Goal: Task Accomplishment & Management: Complete application form

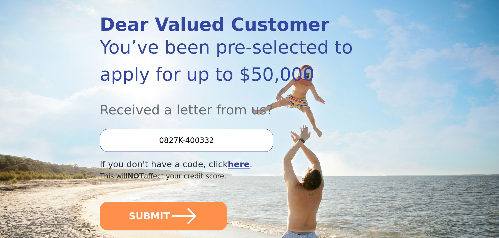
scroll to position [79, 0]
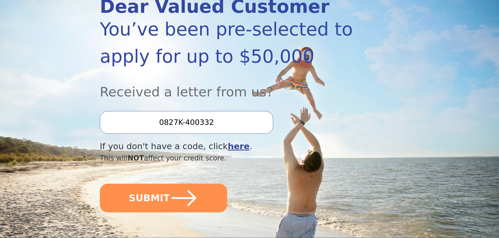
click at [228, 120] on input "0827K-400332" at bounding box center [186, 122] width 173 height 23
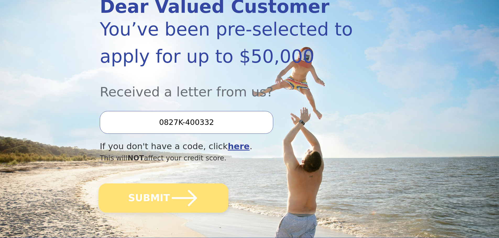
click at [180, 199] on icon "submit" at bounding box center [184, 198] width 25 height 16
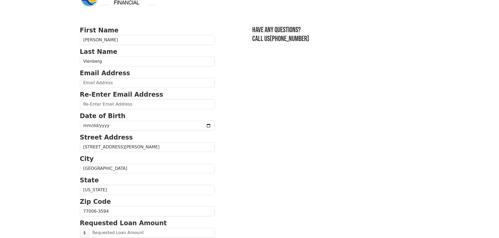
scroll to position [26, 0]
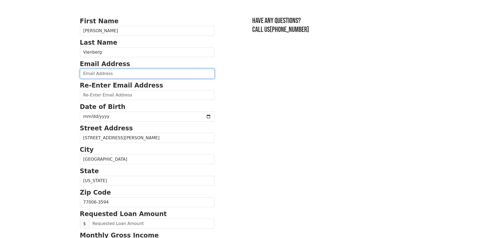
click at [104, 74] on input "email" at bounding box center [147, 74] width 135 height 10
type input "vienberg@outlook.com"
type input "(727) 510-6907"
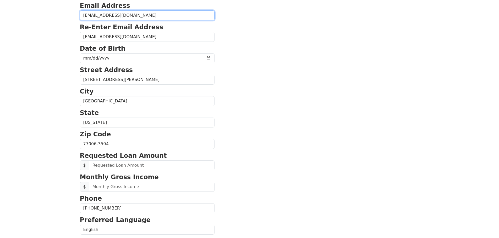
scroll to position [69, 0]
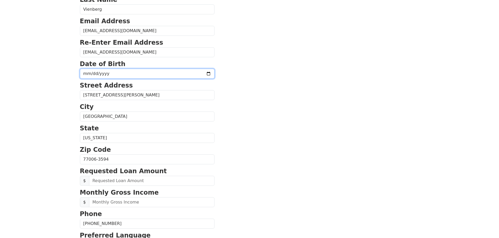
click at [119, 73] on input "date" at bounding box center [147, 74] width 135 height 10
type input "1965-02-20"
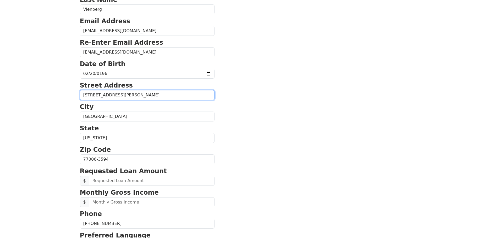
drag, startPoint x: 137, startPoint y: 94, endPoint x: 66, endPoint y: 94, distance: 70.1
click at [66, 94] on body "First Name Ronnie Last Name Vienberg Email Address vienberg@outlook.com Re-Ente…" at bounding box center [249, 50] width 499 height 238
type input "2311 Midlane Unit 1207"
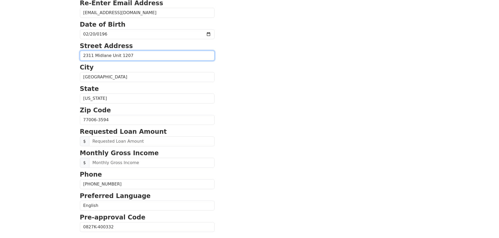
scroll to position [121, 0]
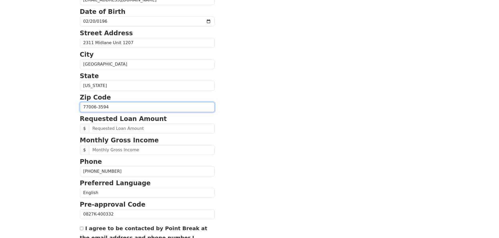
drag, startPoint x: 130, startPoint y: 108, endPoint x: 71, endPoint y: 103, distance: 59.3
type input "77027"
click at [250, 101] on section "First Name Ronnie Last Name Vienberg Email Address vienberg@outlook.com Re-Ente…" at bounding box center [249, 107] width 339 height 373
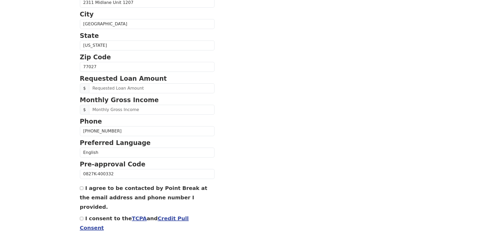
scroll to position [174, 0]
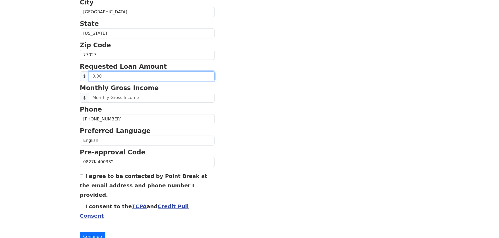
click at [136, 79] on input "text" at bounding box center [151, 76] width 125 height 10
type input "20,000.00"
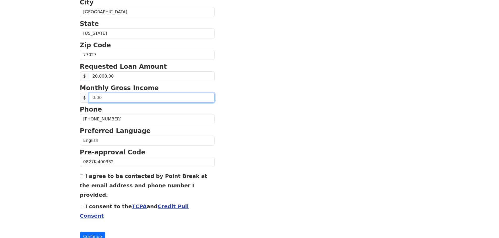
click at [133, 98] on input "text" at bounding box center [151, 98] width 125 height 10
drag, startPoint x: 129, startPoint y: 96, endPoint x: 80, endPoint y: 92, distance: 49.7
click at [80, 92] on div "Monthly Gross Income $ 10.00" at bounding box center [147, 92] width 135 height 19
type input "10,000.00"
click at [247, 120] on section "First Name Ronnie Last Name Vienberg Email Address vienberg@outlook.com Re-Ente…" at bounding box center [249, 55] width 339 height 373
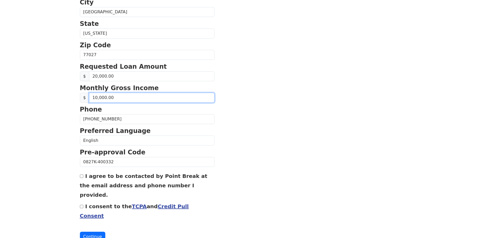
drag, startPoint x: 123, startPoint y: 99, endPoint x: 80, endPoint y: 96, distance: 43.0
click at [80, 96] on div "$ 10,000.00" at bounding box center [147, 98] width 135 height 10
click at [257, 118] on section "First Name Ronnie Last Name Vienberg Email Address vienberg@outlook.com Re-Ente…" at bounding box center [249, 55] width 339 height 373
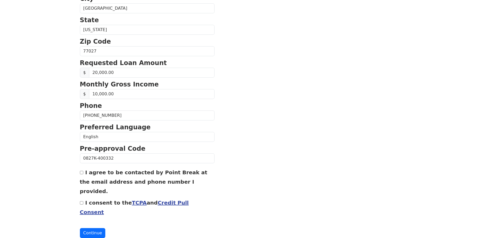
scroll to position [178, 0]
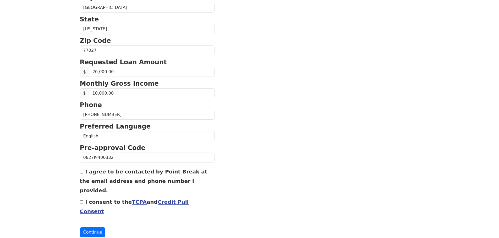
click at [81, 173] on input "I agree to be contacted by Point Break at the email address and phone number I …" at bounding box center [81, 171] width 3 height 3
checkbox input "false"
click at [82, 201] on input "I consent to the TCPA and Credit Pull Consent" at bounding box center [81, 202] width 3 height 3
checkbox input "true"
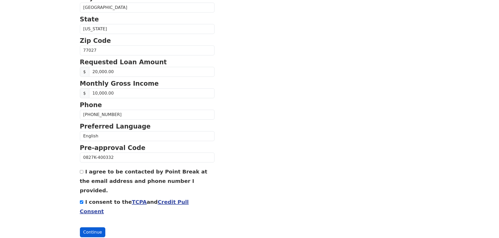
click at [89, 228] on button "Continue" at bounding box center [93, 233] width 26 height 10
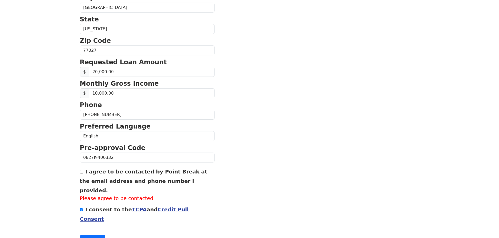
click at [80, 172] on input "I agree to be contacted by Point Break at the email address and phone number I …" at bounding box center [81, 171] width 3 height 3
checkbox input "true"
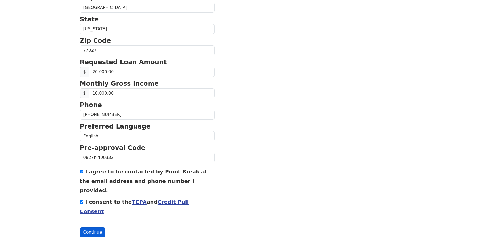
click at [92, 228] on button "Continue" at bounding box center [93, 233] width 26 height 10
